Goal: Transaction & Acquisition: Purchase product/service

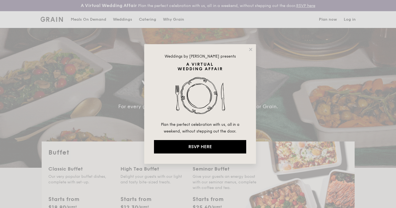
select select
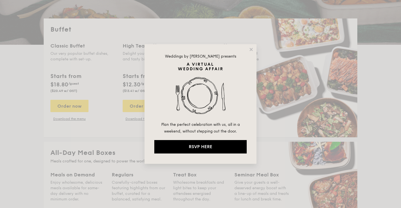
click at [251, 47] on icon at bounding box center [250, 49] width 5 height 5
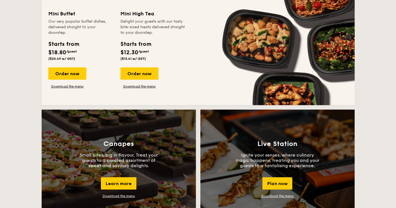
scroll to position [515, 0]
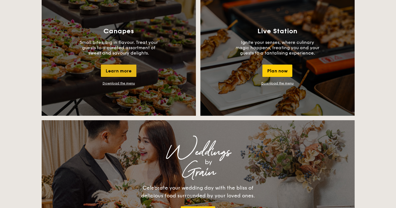
click at [125, 72] on div "Learn more" at bounding box center [119, 71] width 36 height 12
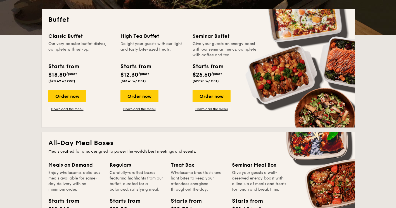
scroll to position [123, 0]
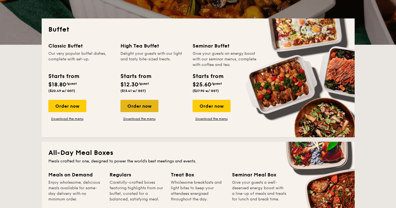
click at [142, 103] on div "Order now" at bounding box center [140, 106] width 38 height 12
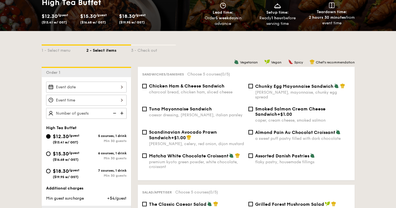
scroll to position [112, 0]
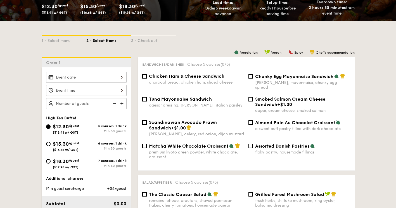
click at [201, 41] on div "1 - Select menu 2 - Select items 3 - Check out" at bounding box center [198, 39] width 313 height 9
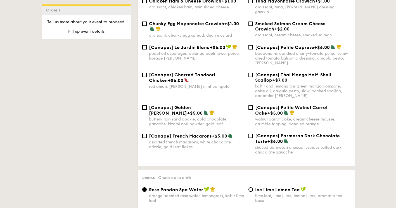
scroll to position [587, 0]
